Goal: Transaction & Acquisition: Purchase product/service

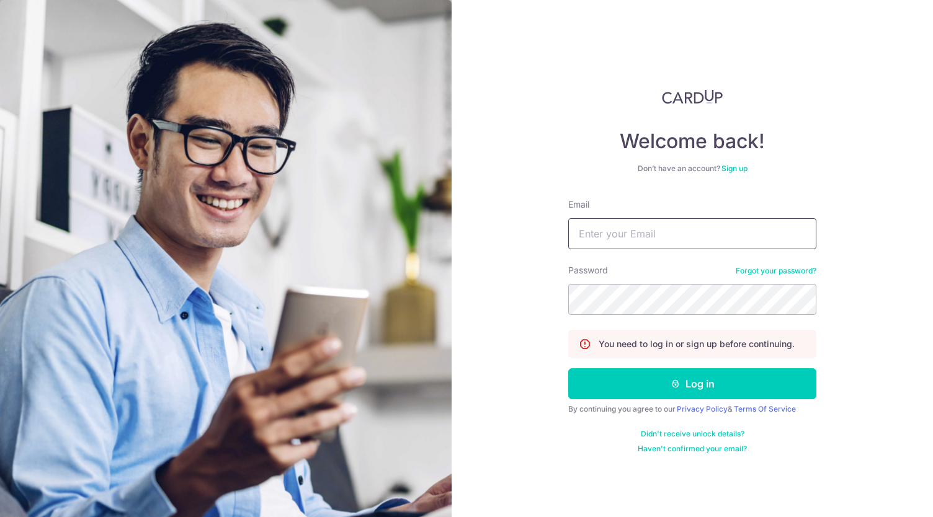
click at [622, 238] on input "Email" at bounding box center [692, 233] width 248 height 31
type input "[EMAIL_ADDRESS][DOMAIN_NAME]"
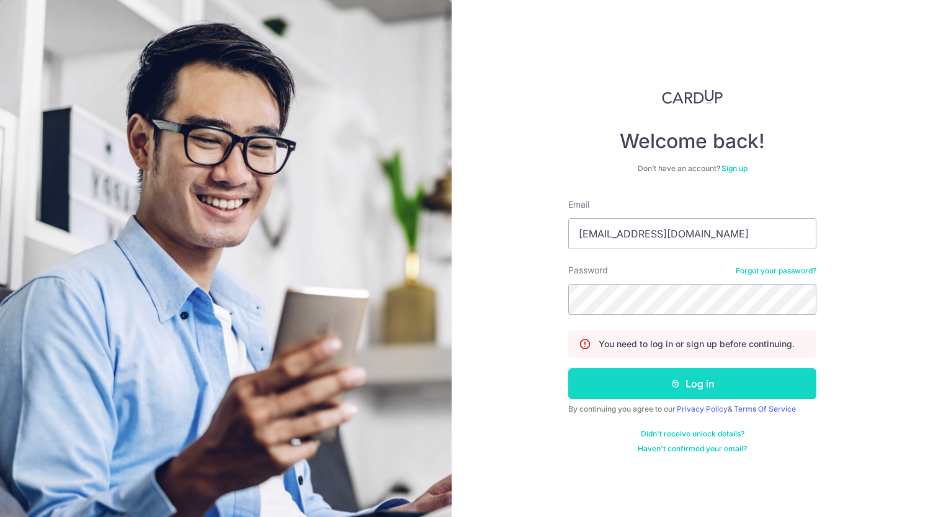
click at [694, 383] on button "Log in" at bounding box center [692, 383] width 248 height 31
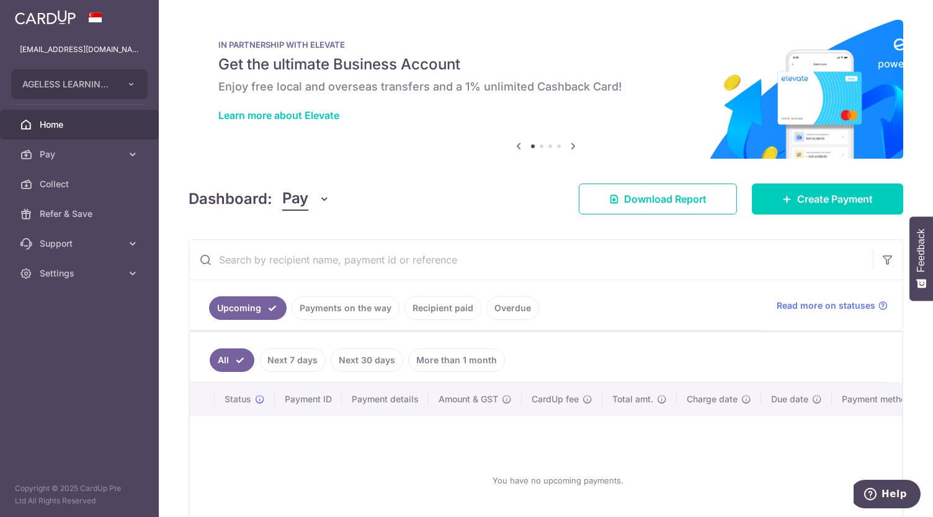
click at [437, 307] on link "Recipient paid" at bounding box center [442, 308] width 77 height 24
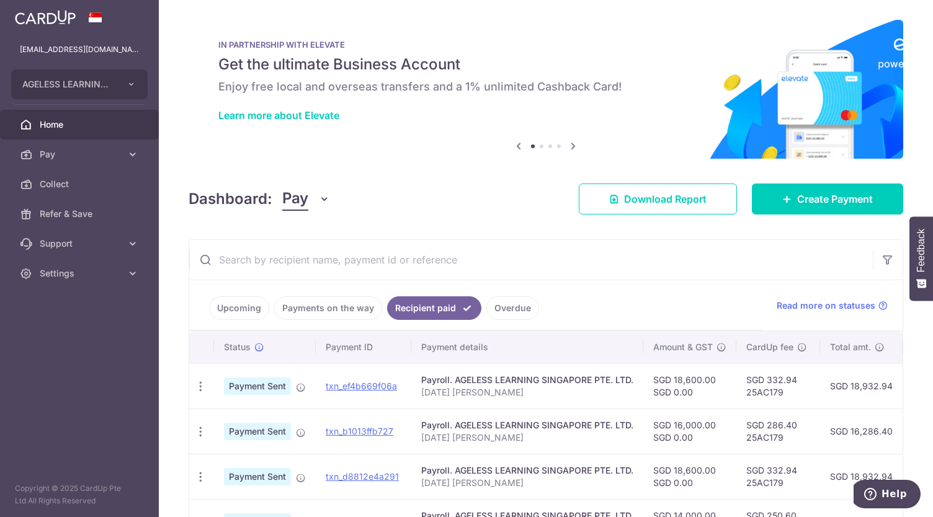
scroll to position [135, 0]
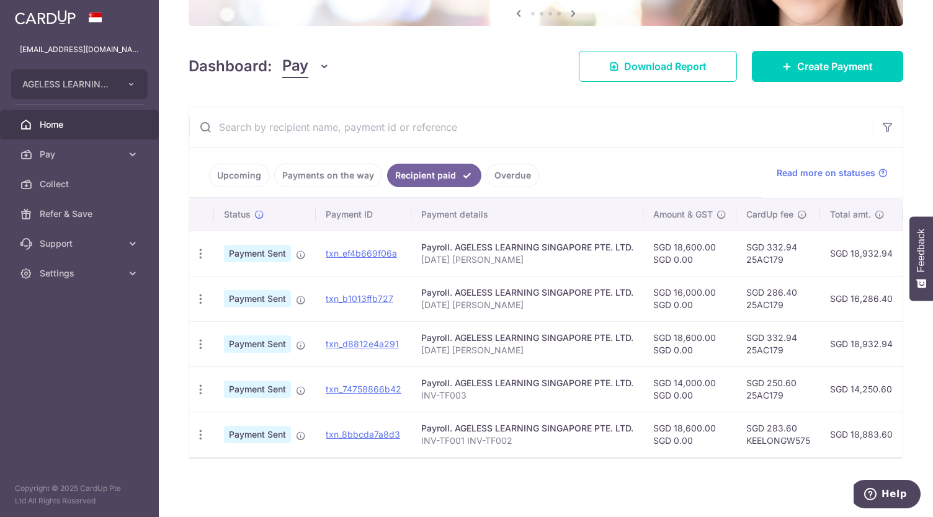
click at [58, 127] on span "Home" at bounding box center [81, 124] width 82 height 12
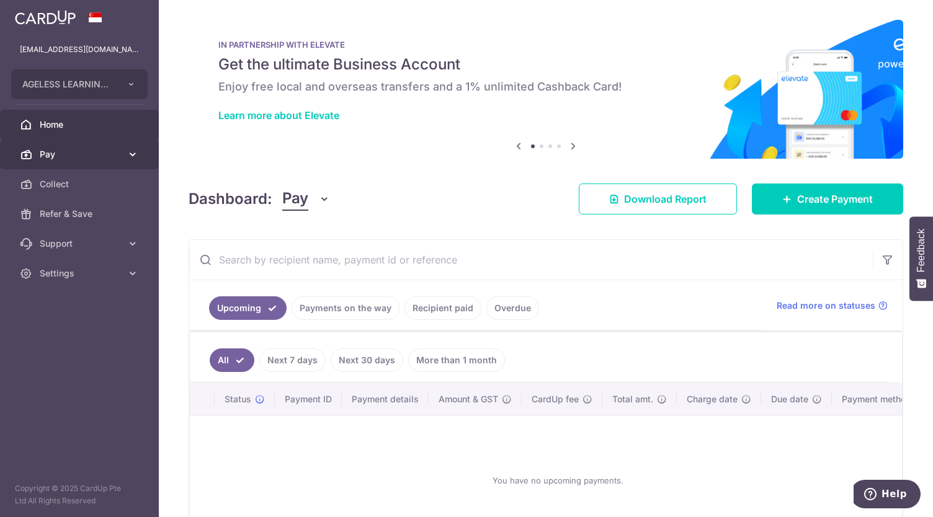
click at [53, 156] on span "Pay" at bounding box center [81, 154] width 82 height 12
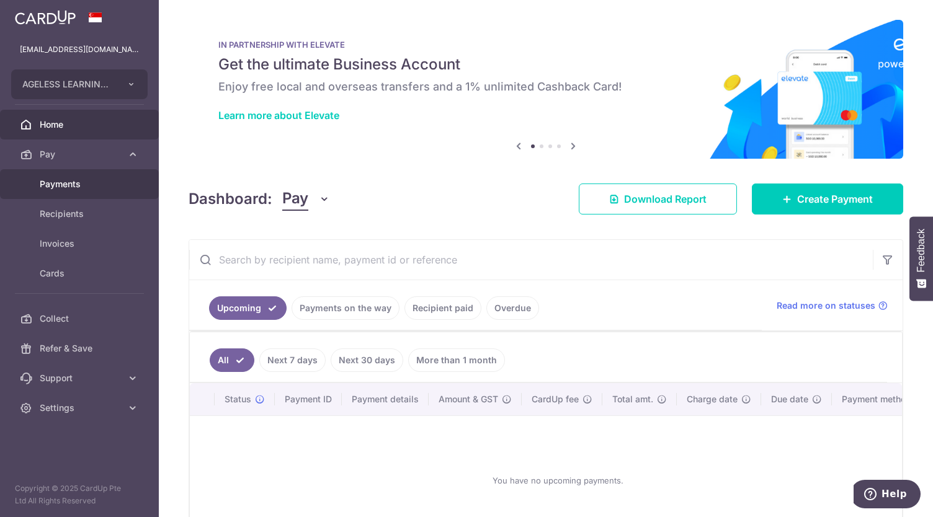
click at [61, 182] on span "Payments" at bounding box center [81, 184] width 82 height 12
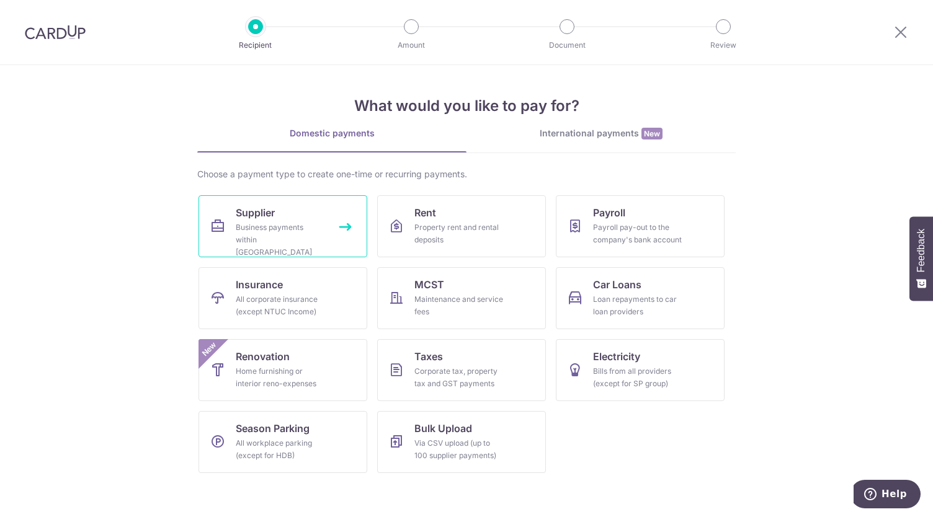
click at [263, 237] on div "Business payments within Singapore" at bounding box center [280, 239] width 89 height 37
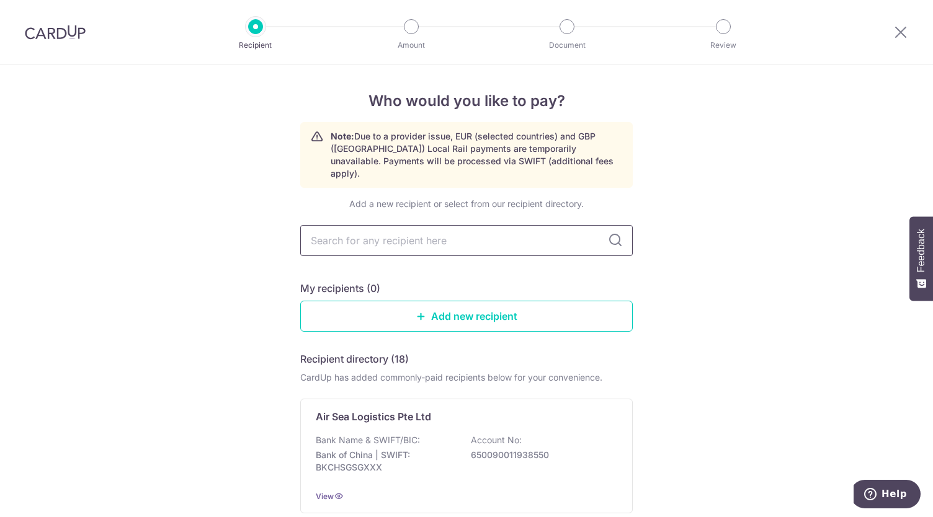
click at [321, 230] on input "text" at bounding box center [466, 240] width 332 height 31
type input "OLA2"
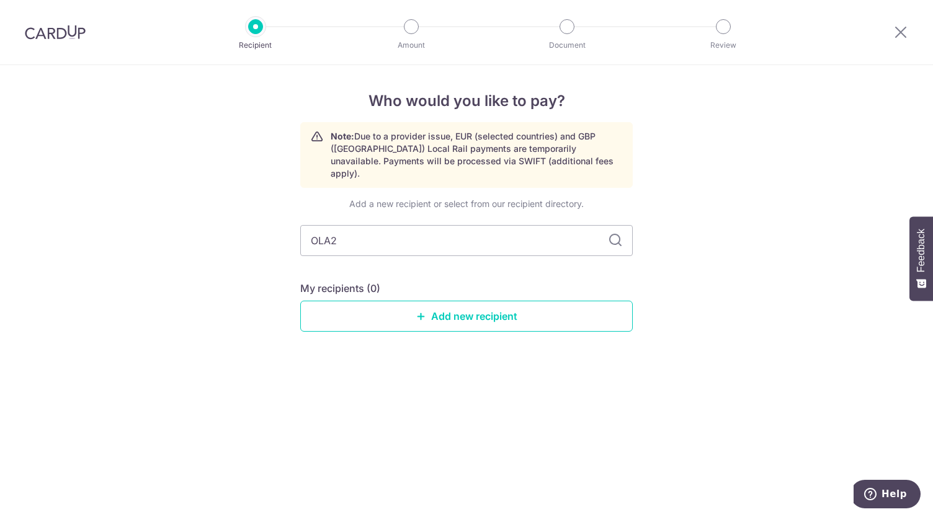
drag, startPoint x: 360, startPoint y: 224, endPoint x: 231, endPoint y: 224, distance: 129.6
click at [231, 224] on div "Who would you like to pay? Note: Due to a provider issue, EUR (selected countri…" at bounding box center [466, 291] width 933 height 452
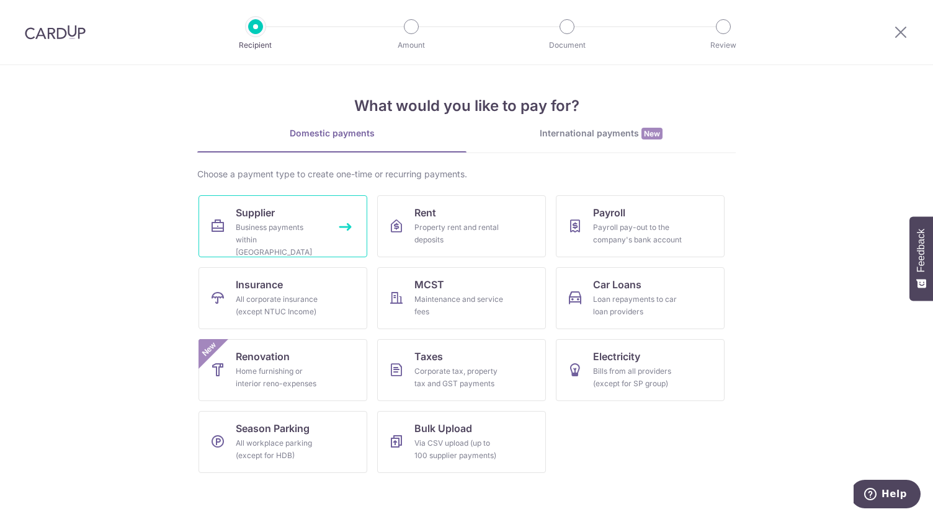
click at [266, 228] on div "Business payments within Singapore" at bounding box center [280, 239] width 89 height 37
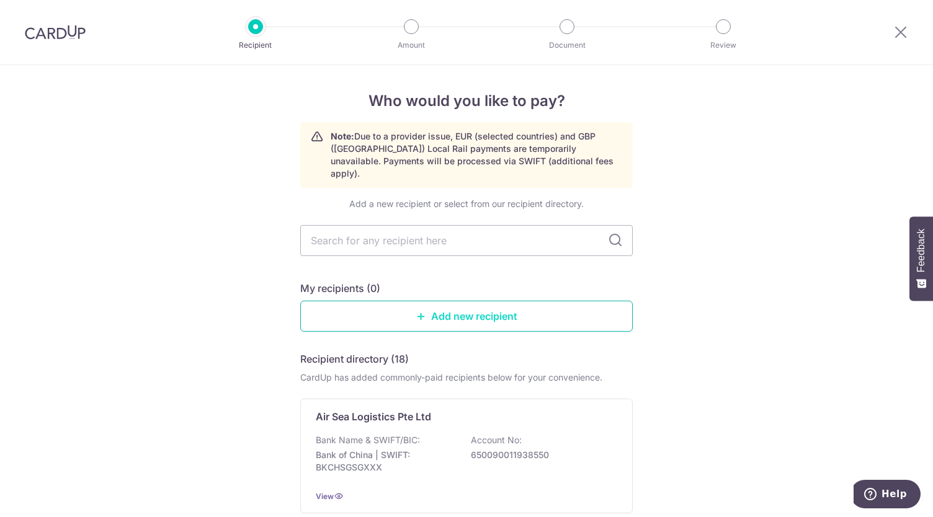
click at [424, 305] on link "Add new recipient" at bounding box center [466, 316] width 332 height 31
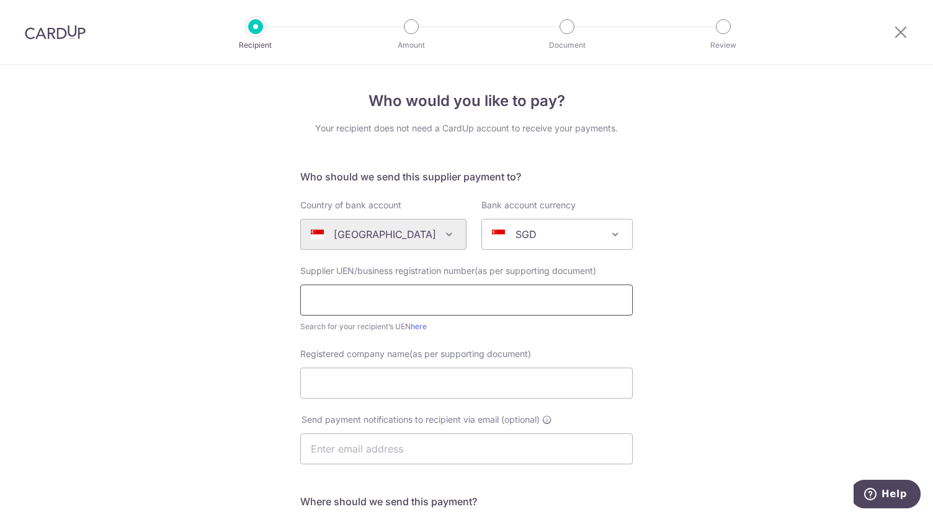
click at [369, 300] on input "text" at bounding box center [466, 300] width 332 height 31
paste input "201418517H"
type input "201418517H"
click at [345, 386] on input "Registered company name(as per supporting document)" at bounding box center [466, 383] width 332 height 31
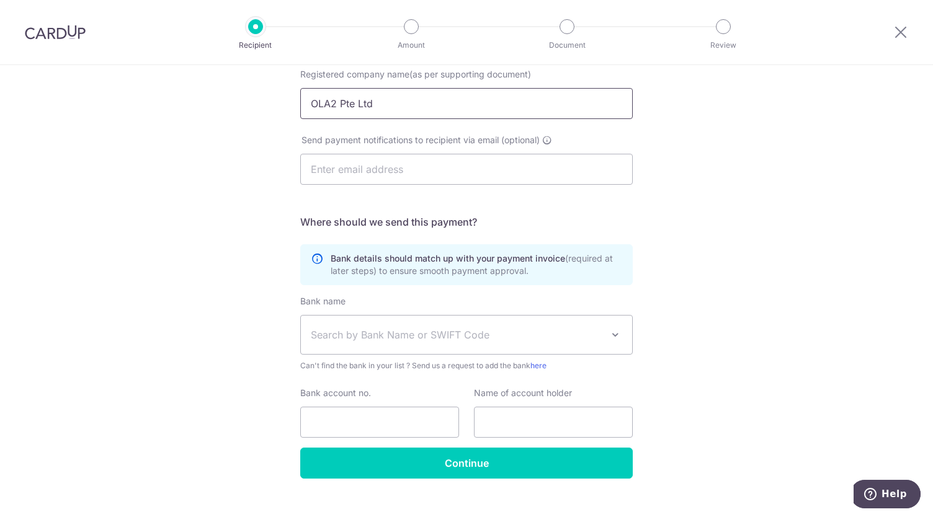
scroll to position [298, 0]
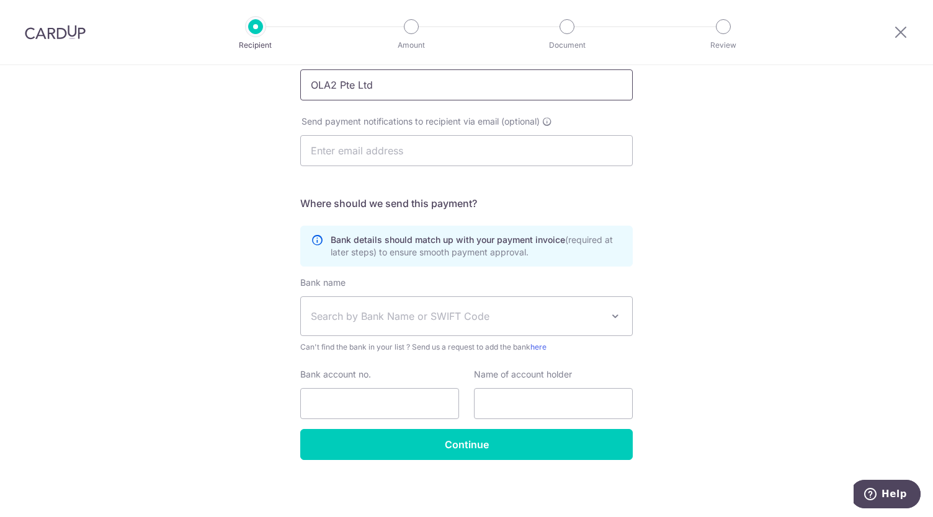
type input "OLA2 Pte Ltd"
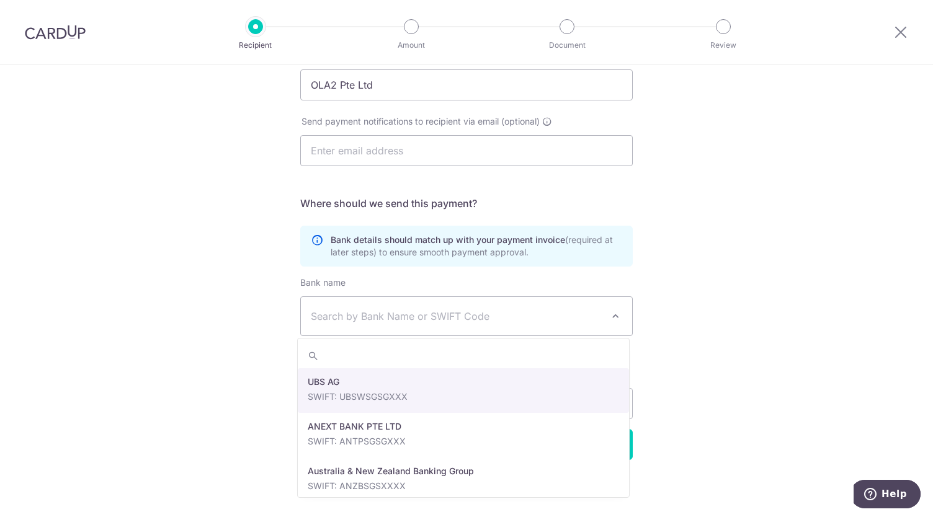
click at [445, 324] on span "Search by Bank Name or SWIFT Code" at bounding box center [466, 316] width 331 height 38
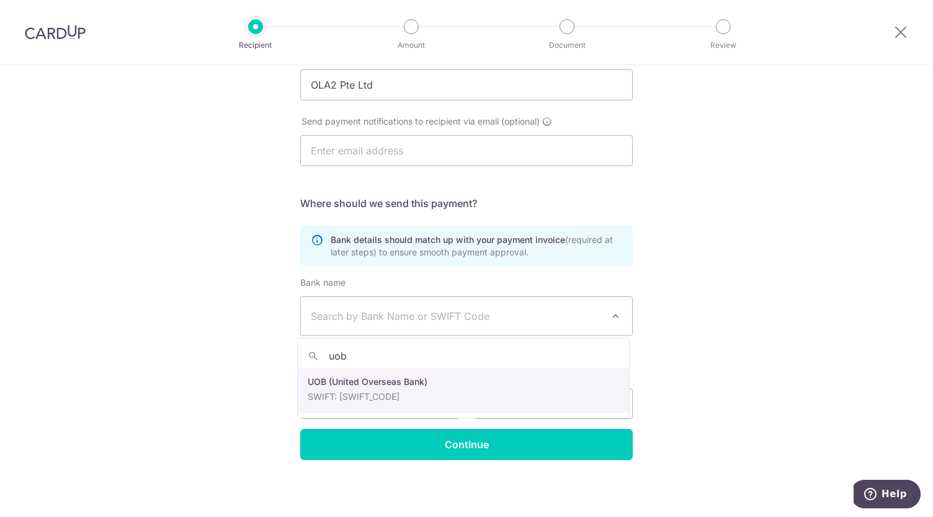
type input "uob"
select select "18"
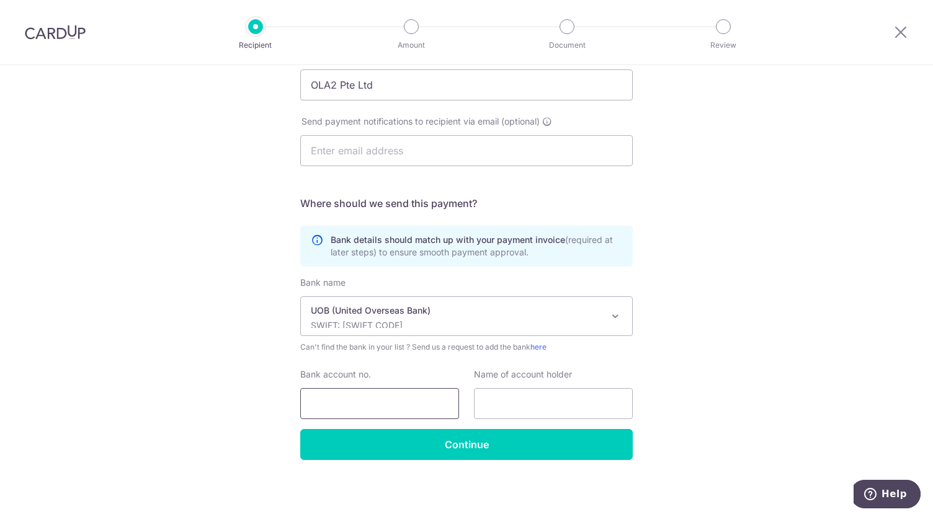
click at [352, 410] on input "Bank account no." at bounding box center [379, 403] width 159 height 31
paste input "5-310-8398"
click at [380, 402] on input "5-310-8398" at bounding box center [379, 403] width 159 height 31
click at [306, 402] on input "5-310-8398" at bounding box center [379, 403] width 159 height 31
click at [339, 404] on input "5-310-8398" at bounding box center [379, 403] width 159 height 31
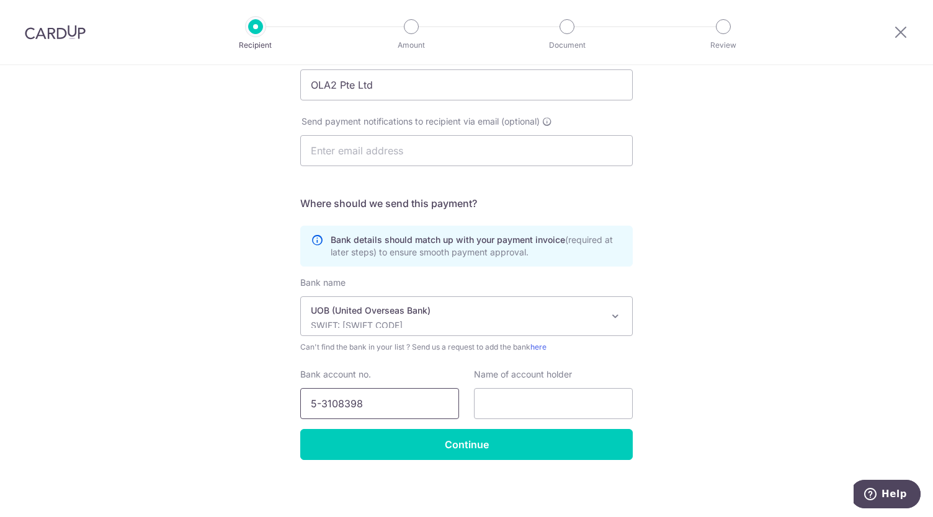
click at [318, 400] on input "5-3108398" at bounding box center [379, 403] width 159 height 31
click at [306, 405] on input "53108398" at bounding box center [379, 403] width 159 height 31
type input "3553108398"
click at [523, 407] on input "text" at bounding box center [553, 403] width 159 height 31
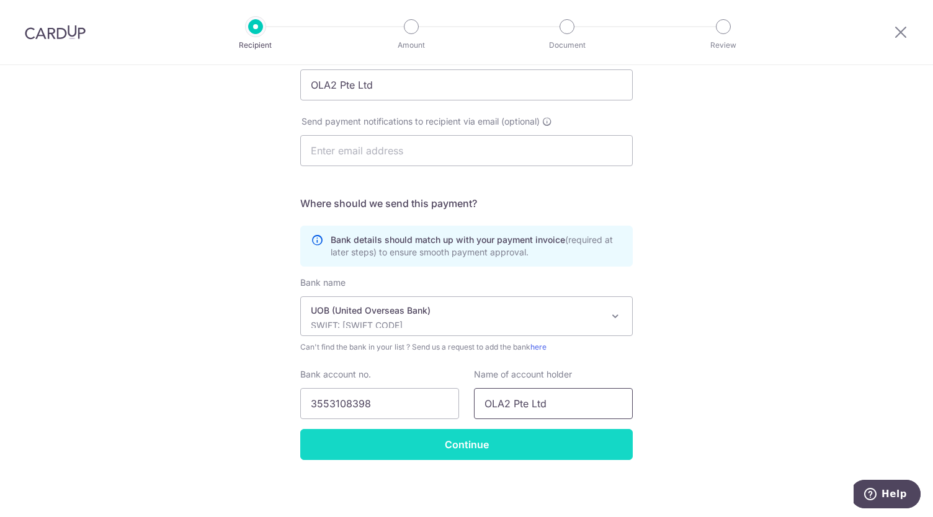
type input "OLA2 Pte Ltd"
click at [469, 437] on input "Continue" at bounding box center [466, 444] width 332 height 31
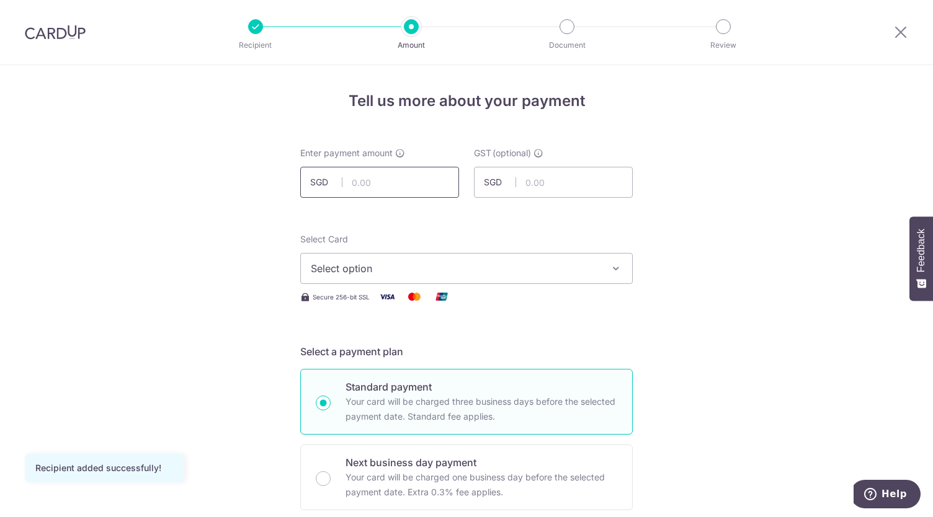
click at [401, 189] on input "text" at bounding box center [379, 182] width 159 height 31
type input "6,715.47"
click at [401, 262] on span "Select option" at bounding box center [455, 268] width 289 height 15
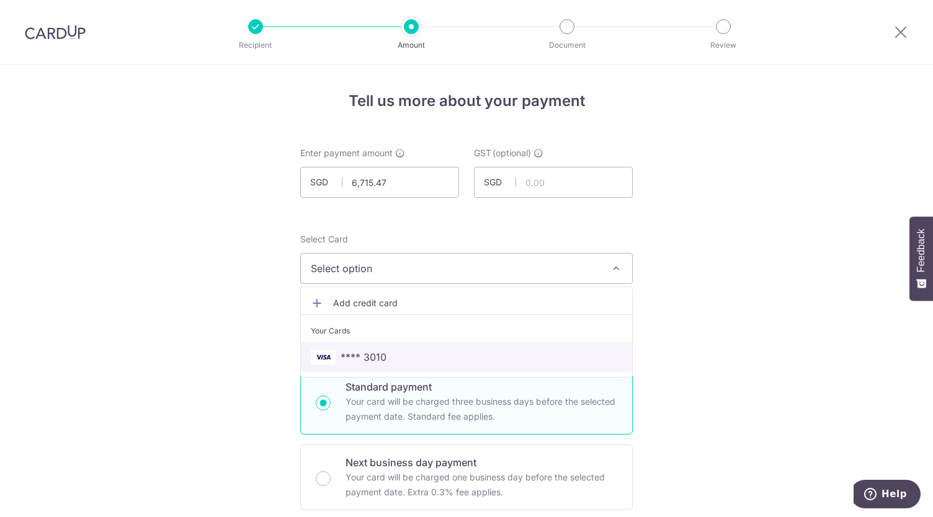
click at [384, 354] on span "**** 3010" at bounding box center [466, 357] width 311 height 15
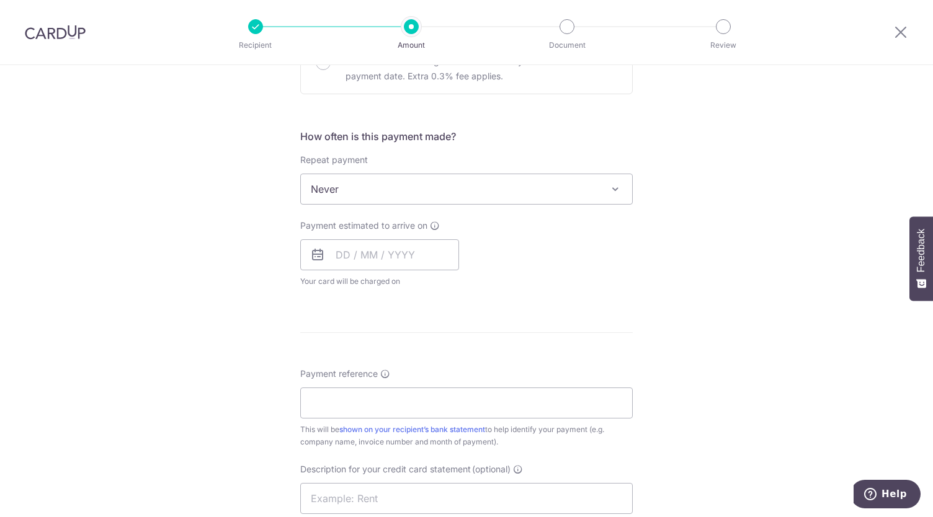
scroll to position [440, 0]
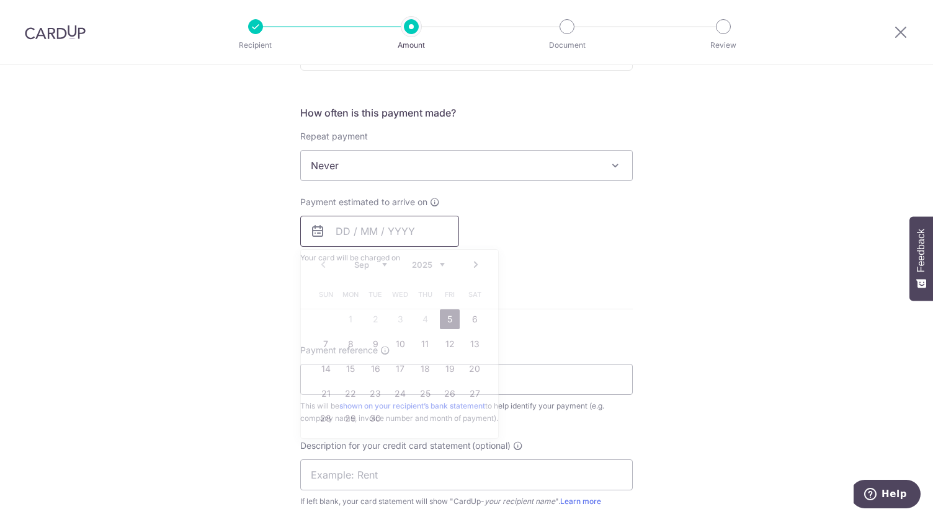
click at [334, 225] on input "text" at bounding box center [379, 231] width 159 height 31
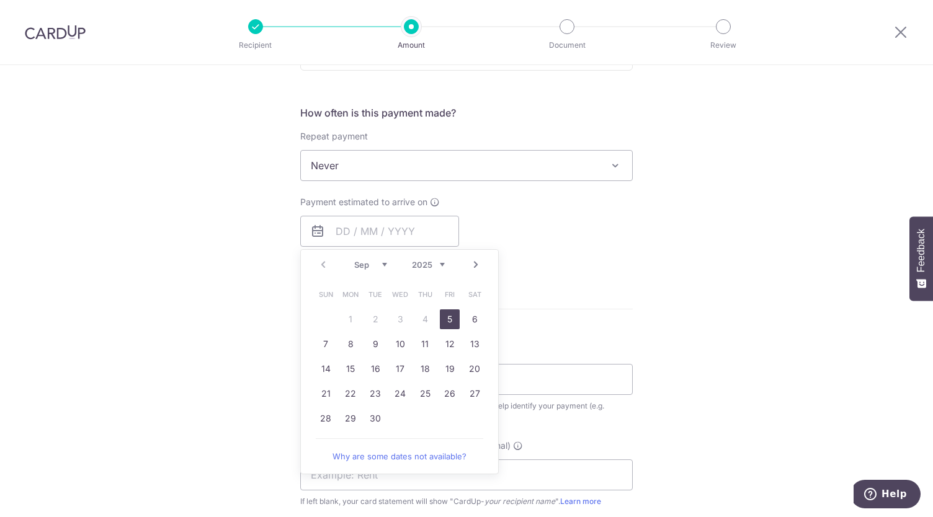
click at [445, 319] on link "5" at bounding box center [450, 319] width 20 height 20
type input "[DATE]"
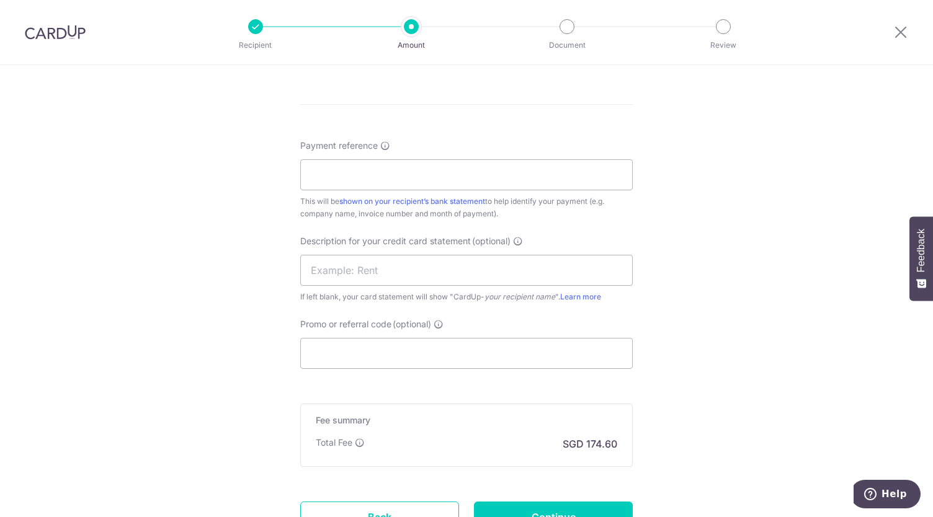
scroll to position [696, 0]
click at [407, 175] on input "Payment reference" at bounding box center [466, 174] width 332 height 31
paste input "A25CSP0802"
type input "A25CSP0802"
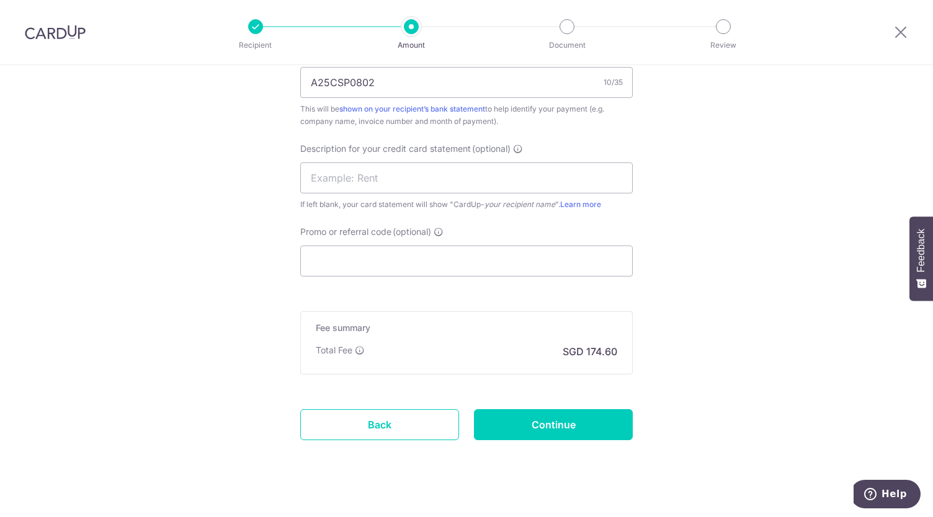
scroll to position [797, 0]
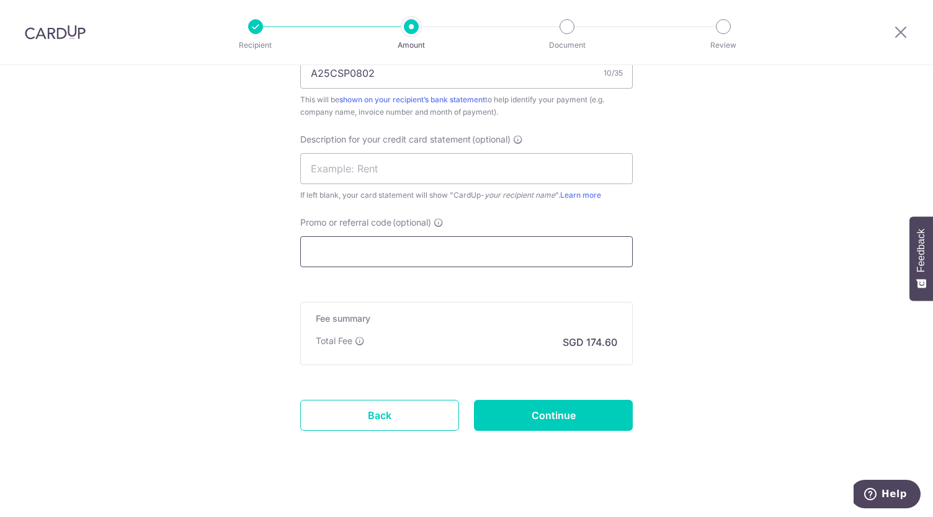
click at [341, 254] on input "Promo or referral code (optional)" at bounding box center [466, 251] width 332 height 31
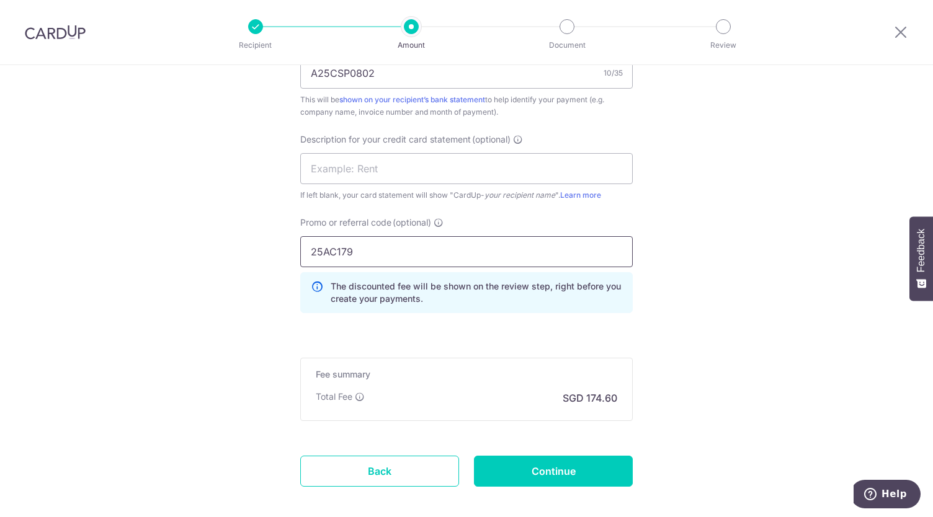
scroll to position [856, 0]
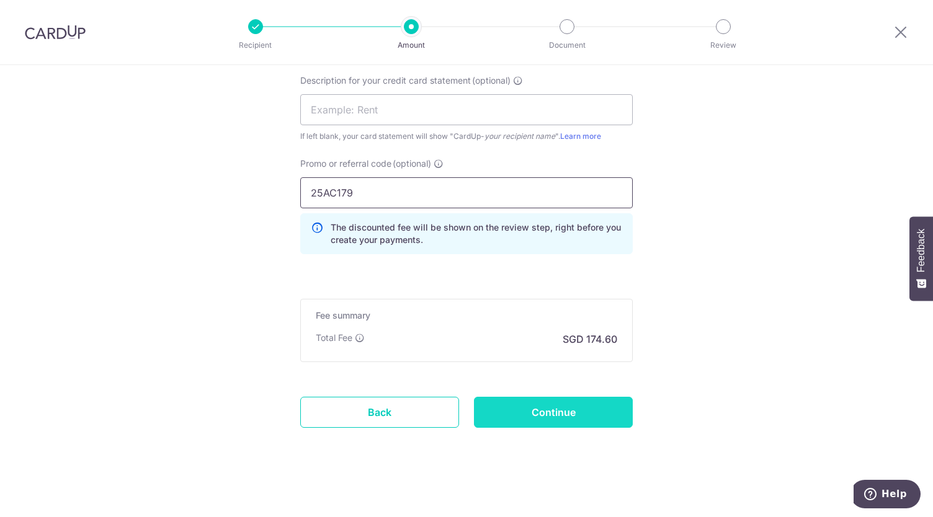
type input "25AC179"
click at [588, 412] on input "Continue" at bounding box center [553, 412] width 159 height 31
type input "Create Schedule"
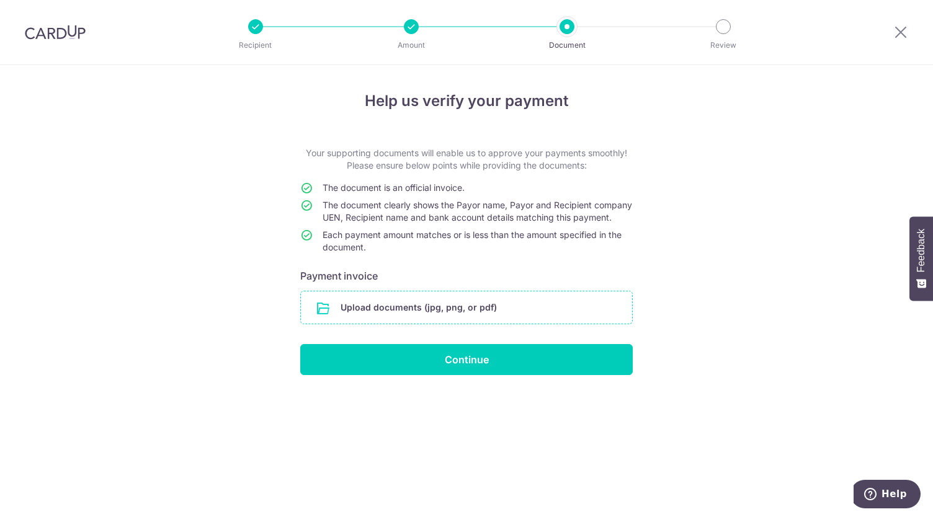
click at [456, 320] on input "file" at bounding box center [466, 307] width 331 height 32
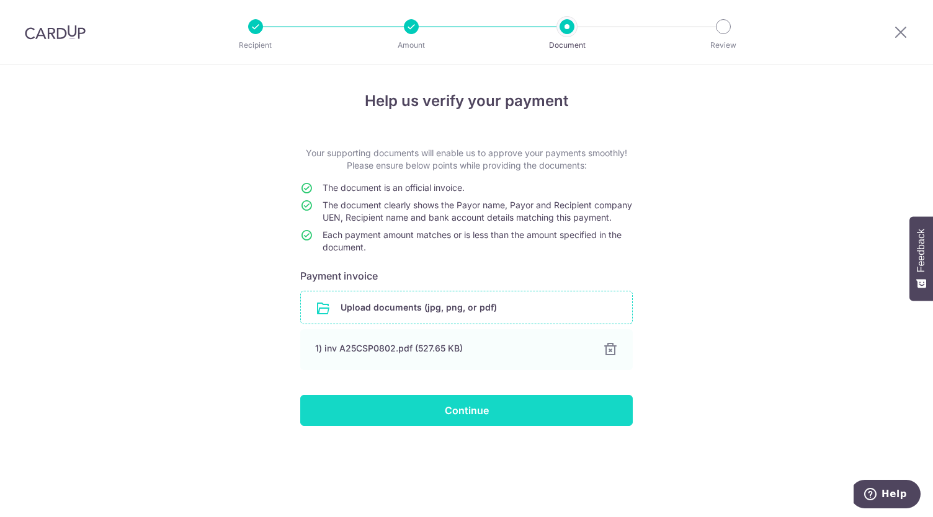
click at [476, 421] on input "Continue" at bounding box center [466, 410] width 332 height 31
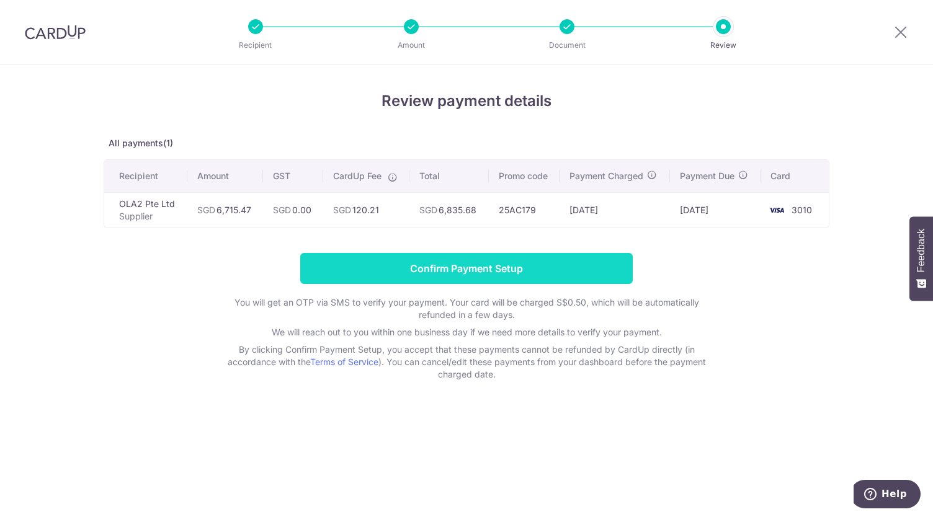
click at [460, 266] on input "Confirm Payment Setup" at bounding box center [466, 268] width 332 height 31
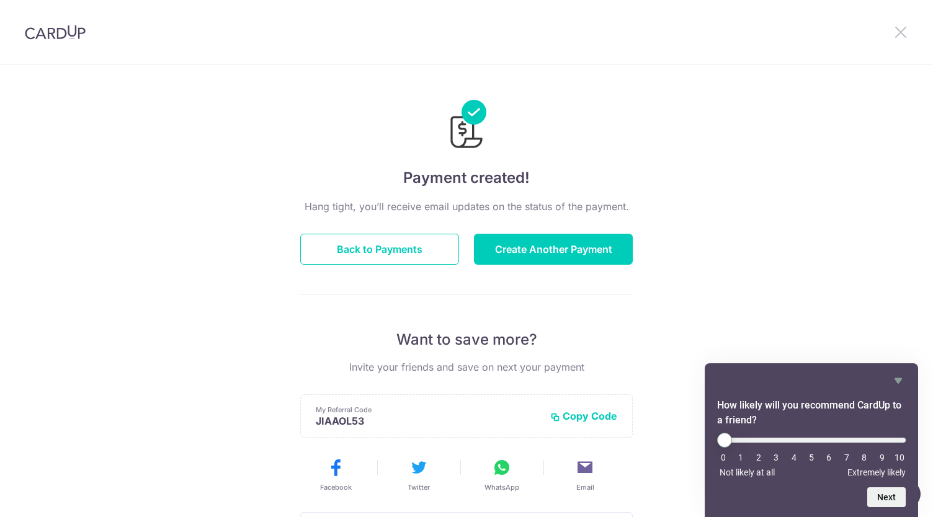
click at [900, 28] on icon at bounding box center [900, 32] width 15 height 16
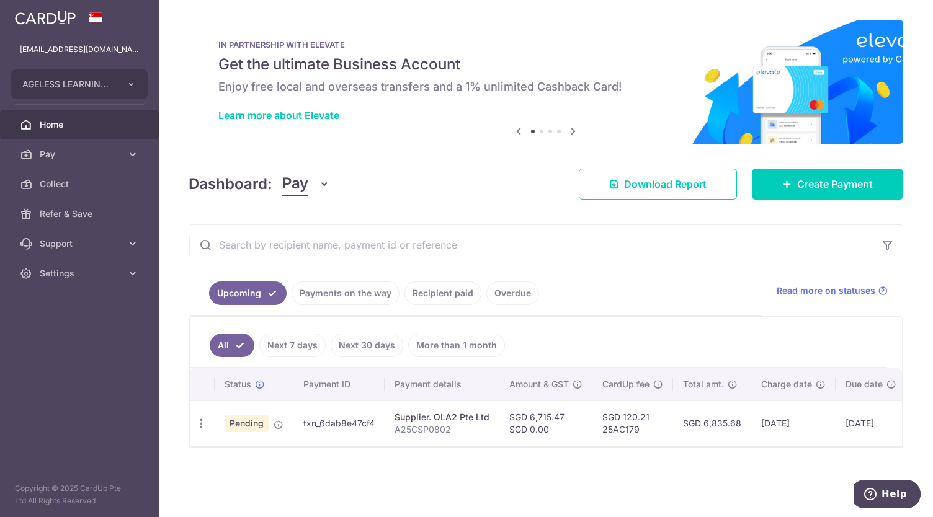
click at [536, 39] on div "IN PARTNERSHIP WITH ELEVATE Get the ultimate Business Account Enjoy free local …" at bounding box center [546, 82] width 714 height 124
